Goal: Check status: Check status

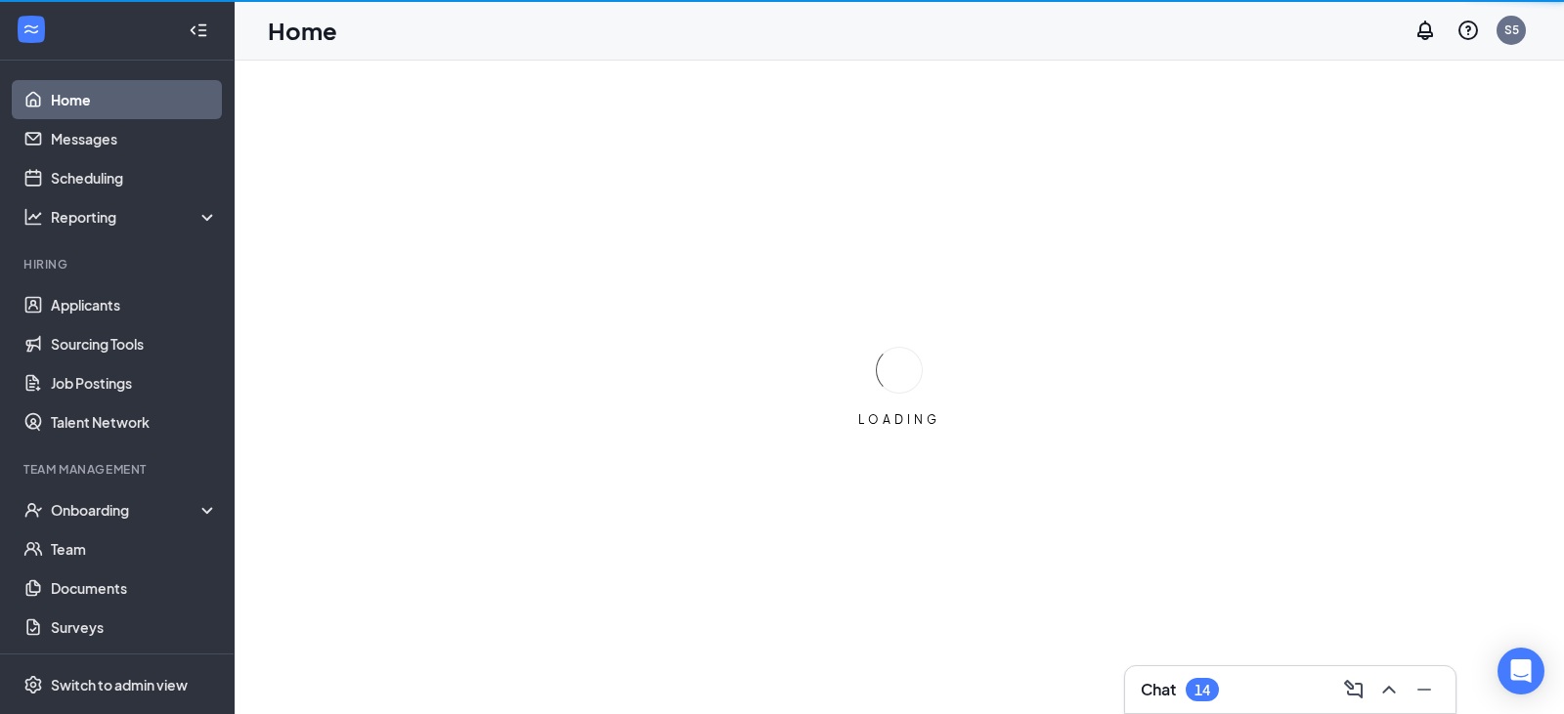
click at [146, 452] on ul "Home Messages Scheduling Reporting Hiring Applicants Sourcing Tools Job Posting…" at bounding box center [117, 402] width 234 height 682
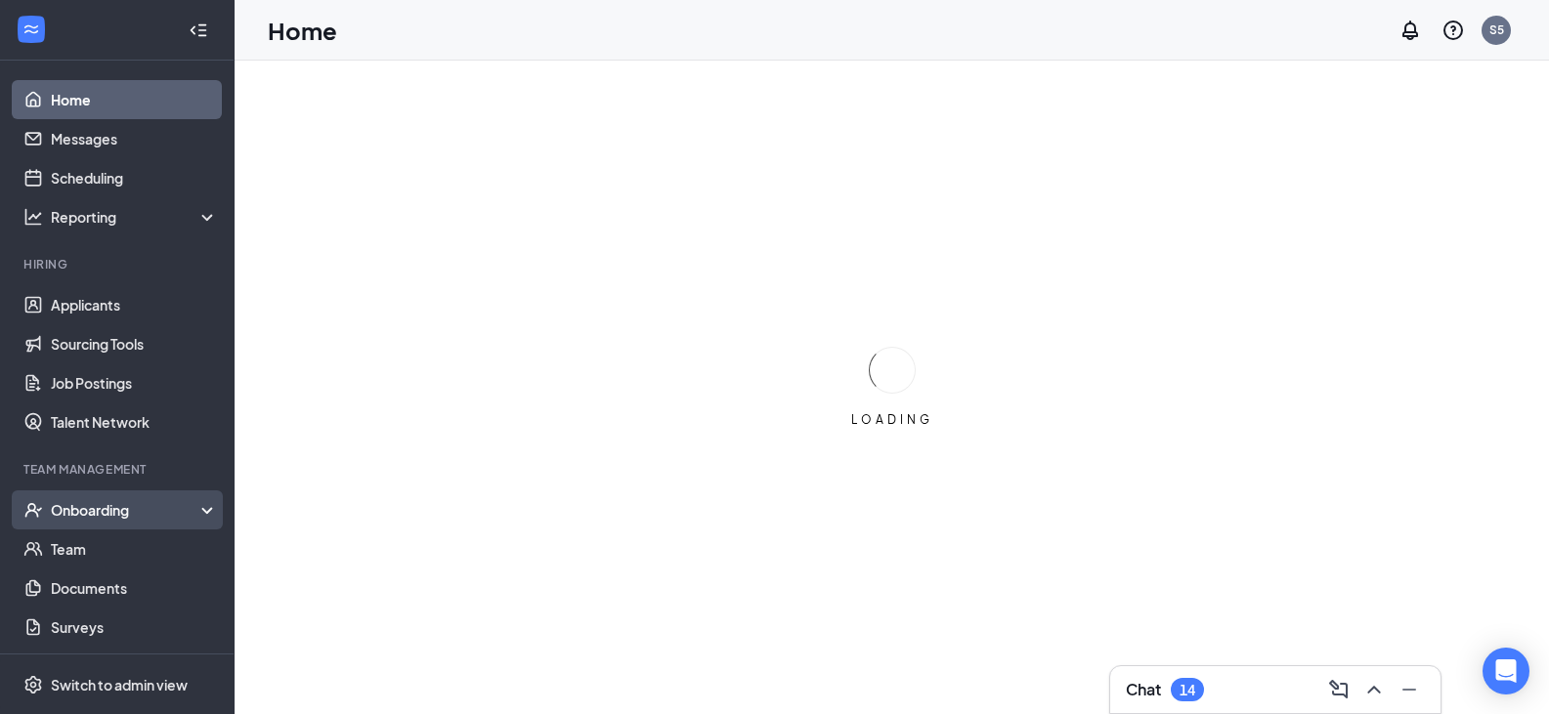
click at [145, 501] on div "Onboarding" at bounding box center [126, 510] width 151 height 20
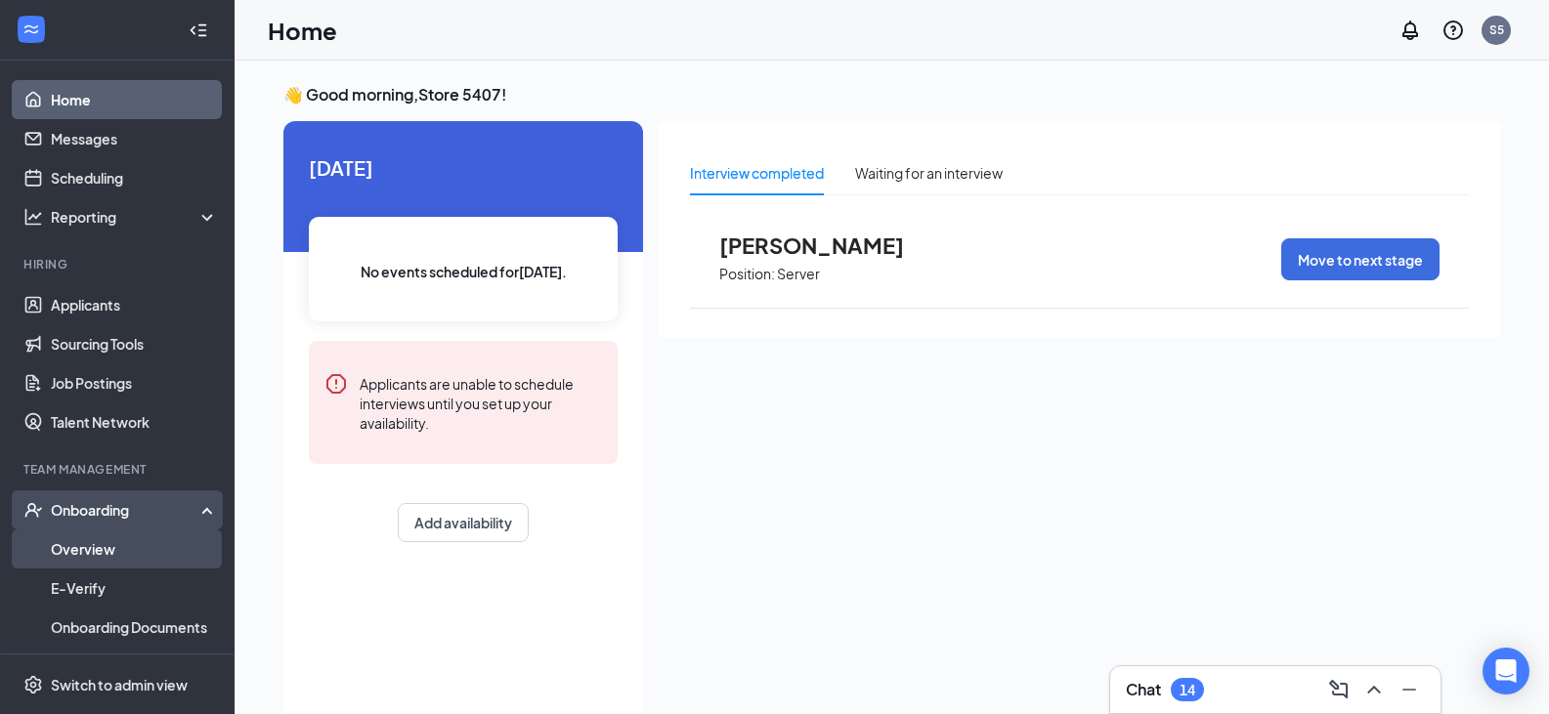
click at [151, 552] on link "Overview" at bounding box center [134, 549] width 167 height 39
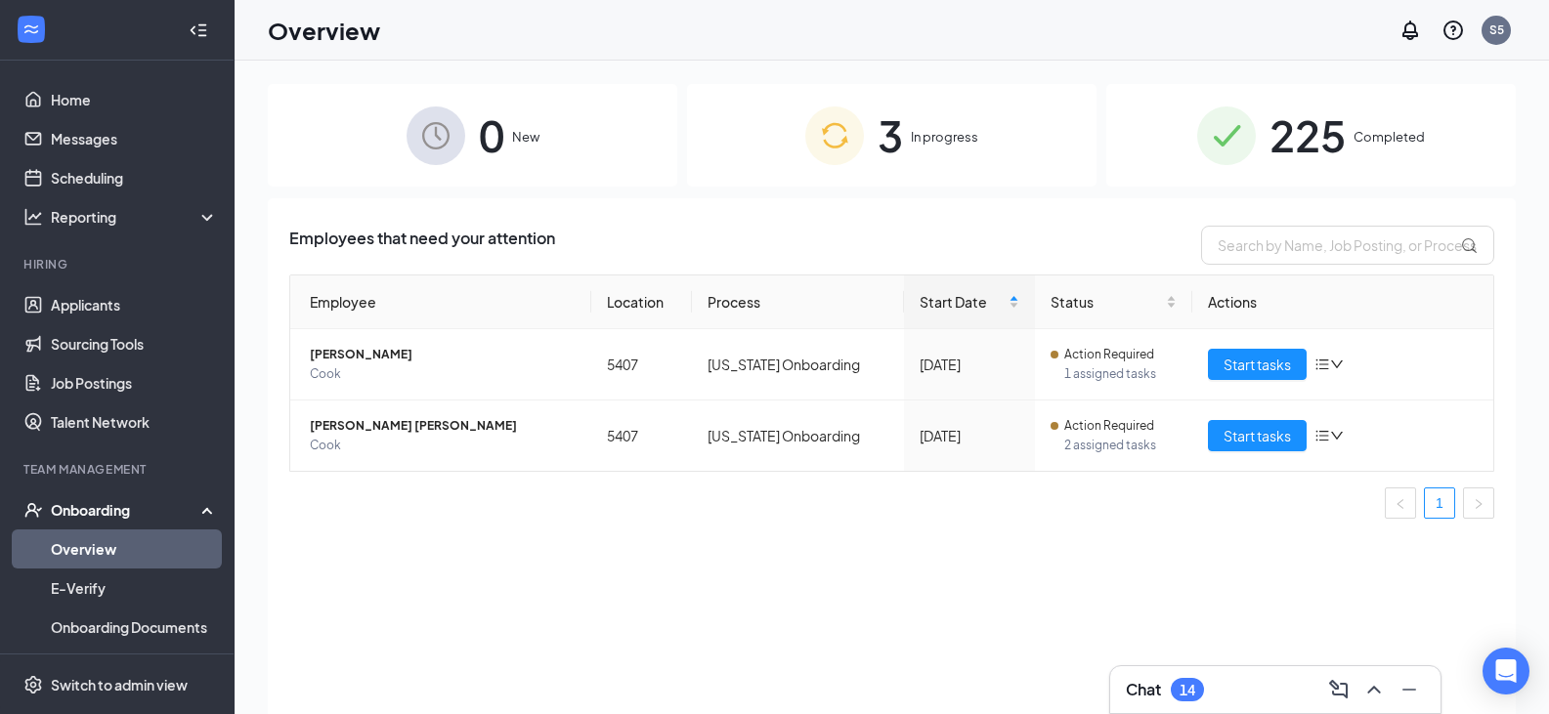
drag, startPoint x: 1413, startPoint y: 120, endPoint x: 1412, endPoint y: 142, distance: 21.5
click at [1413, 118] on div "225 Completed" at bounding box center [1310, 135] width 409 height 103
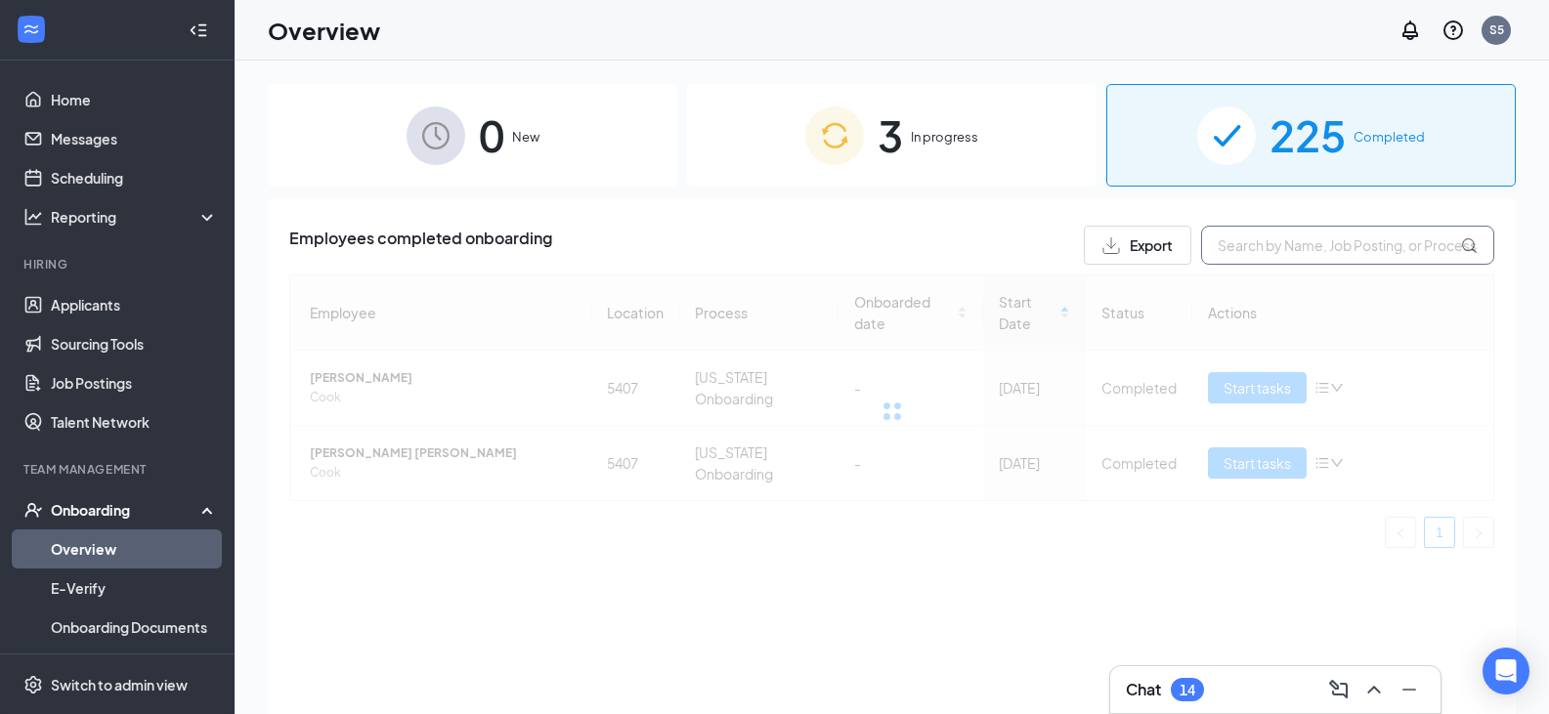
click at [1404, 231] on input "text" at bounding box center [1347, 245] width 293 height 39
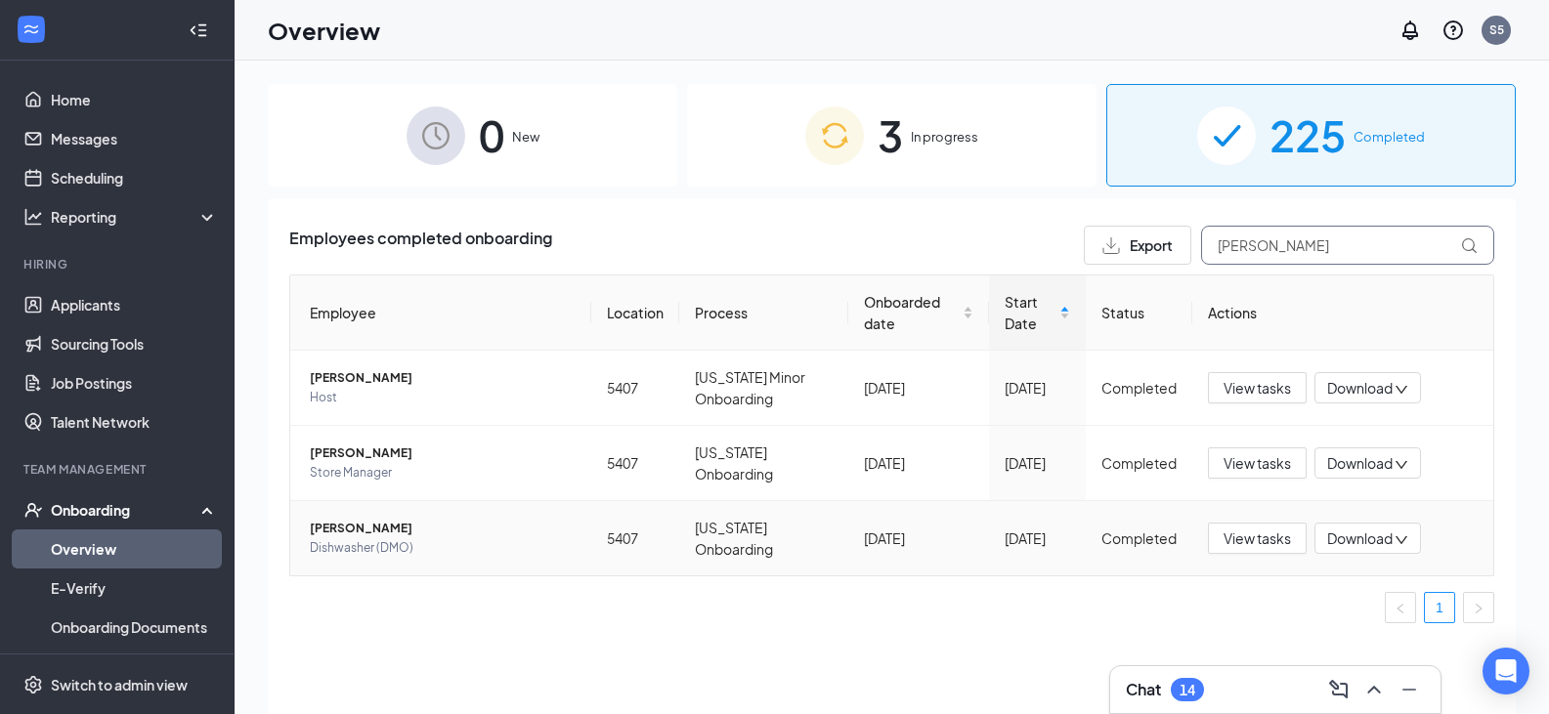
type input "[PERSON_NAME]"
click at [395, 538] on span "Dishwasher (DMO)" at bounding box center [443, 548] width 266 height 20
